Goal: Navigation & Orientation: Go to known website

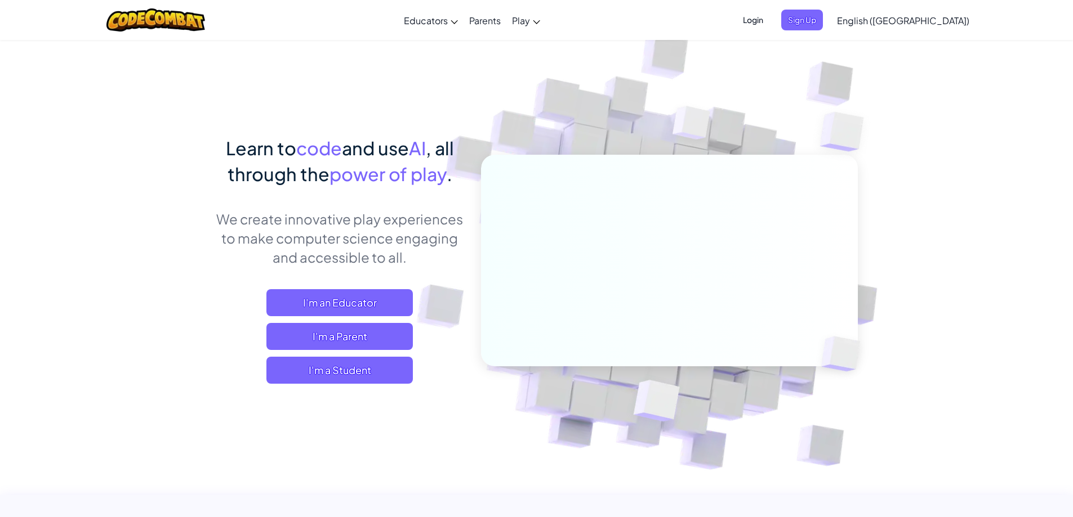
click at [279, 92] on div "Learn to code and use AI , all through the power of play . We create innovative…" at bounding box center [537, 244] width 642 height 411
click at [770, 19] on span "Login" at bounding box center [753, 20] width 34 height 21
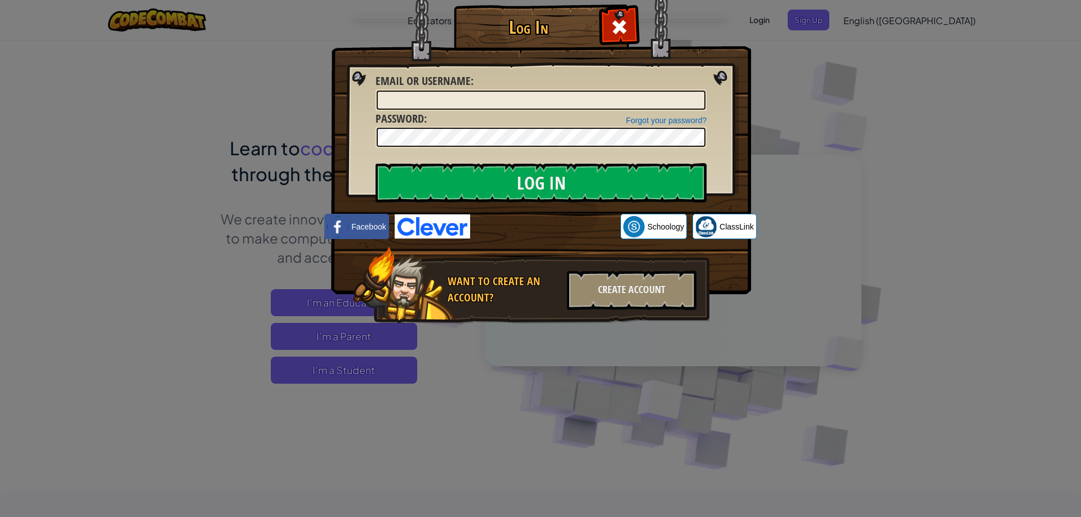
click at [568, 105] on input "Email or Username :" at bounding box center [541, 100] width 329 height 19
click at [512, 92] on input "Email or Username :" at bounding box center [541, 100] width 329 height 19
type input "JohnEsmane"
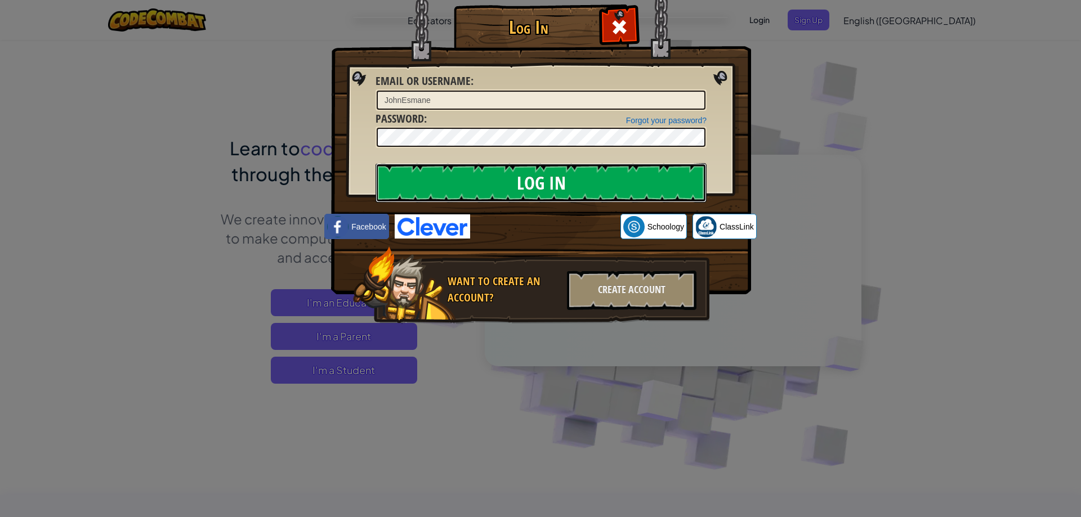
click at [468, 196] on input "Log In" at bounding box center [541, 182] width 331 height 39
